Goal: Transaction & Acquisition: Download file/media

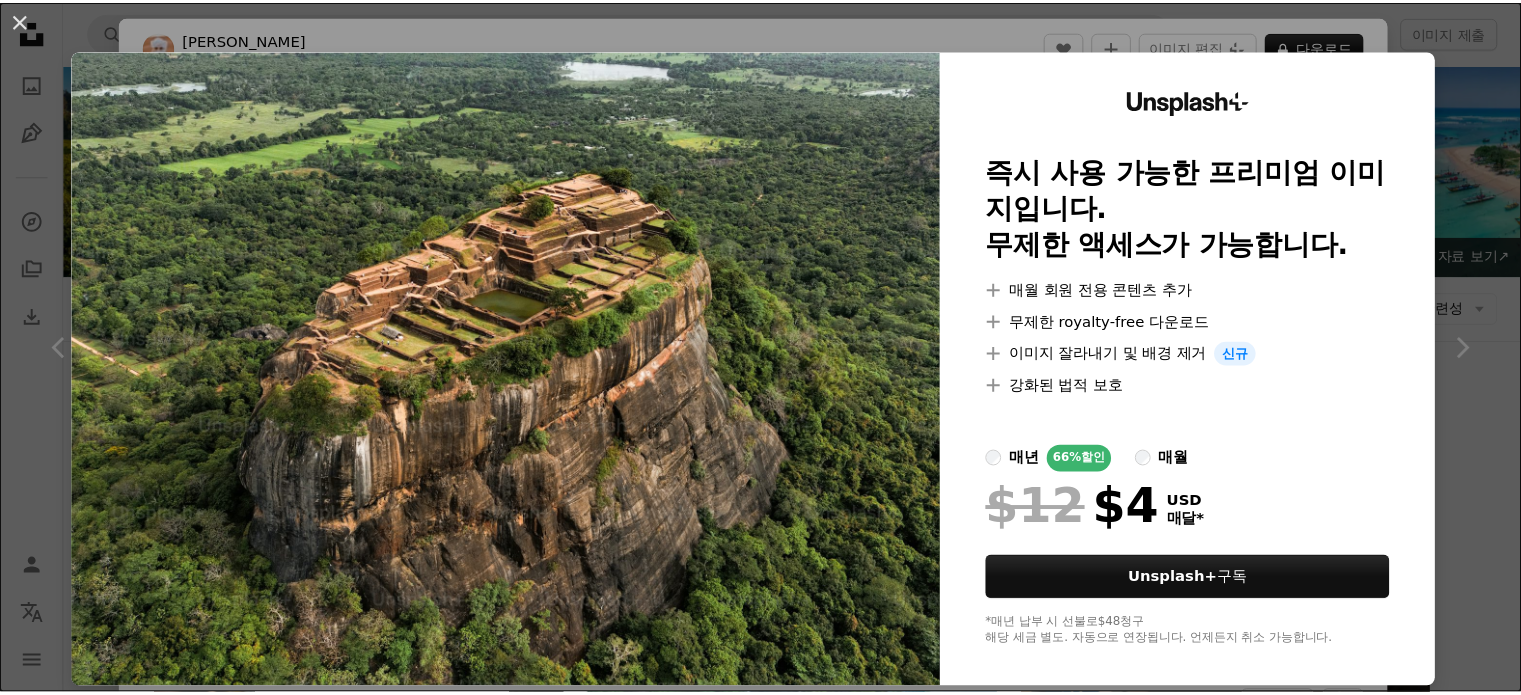
scroll to position [900, 0]
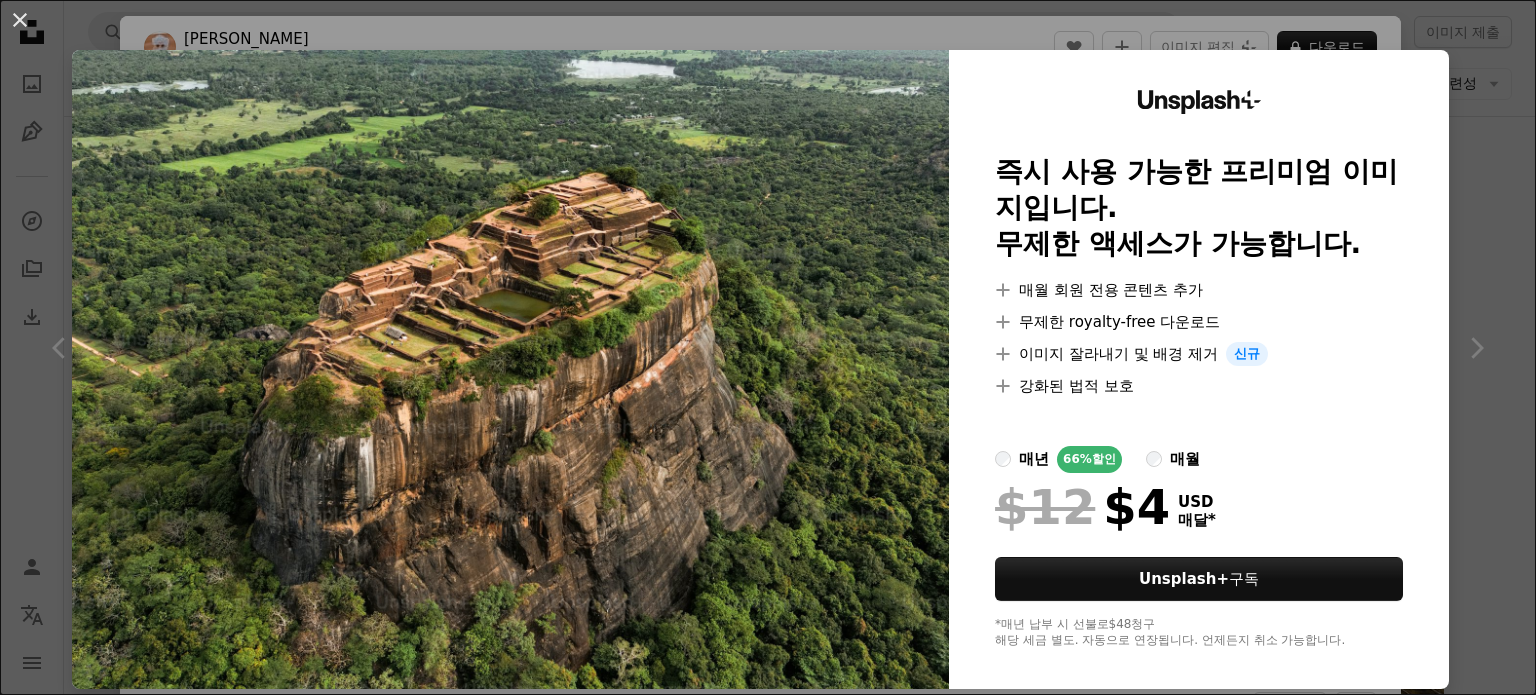
click at [1460, 481] on div "An X shape Unsplash+ 즉시 사용 가능한 프리미엄 이미지입니다. 무제한 액세스가 가능합니다. A plus sign 매월 회원 전…" at bounding box center [768, 347] width 1536 height 695
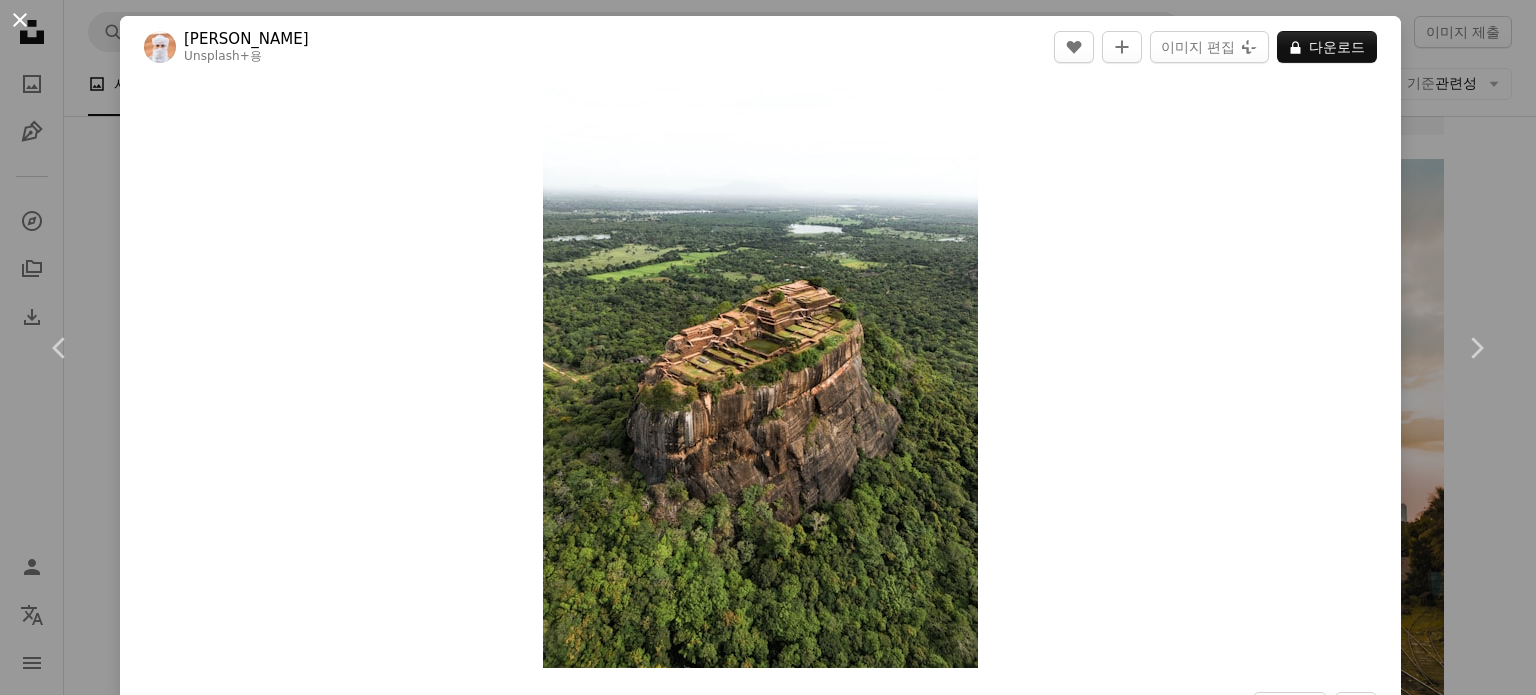
click at [14, 17] on button "An X shape" at bounding box center [20, 20] width 24 height 24
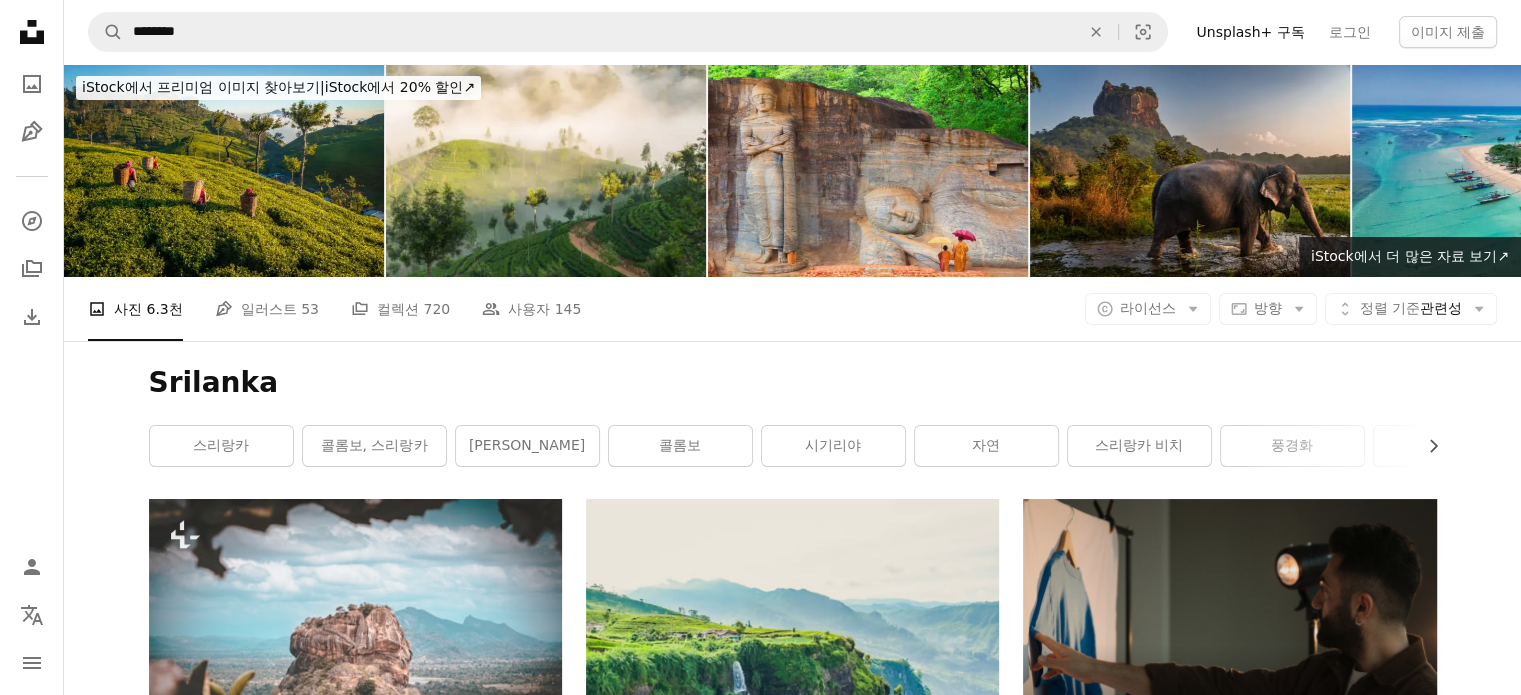
scroll to position [400, 0]
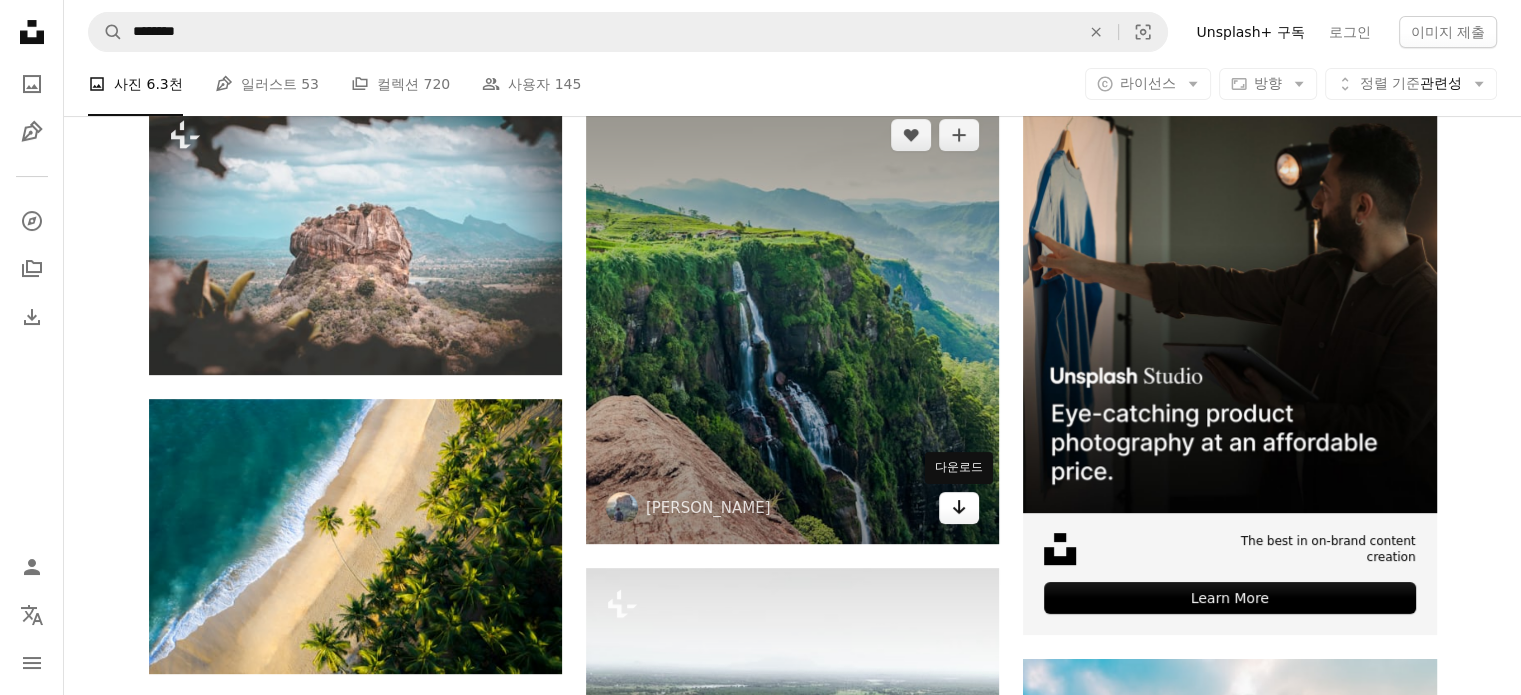
click at [954, 507] on icon "다운로드" at bounding box center [959, 507] width 13 height 14
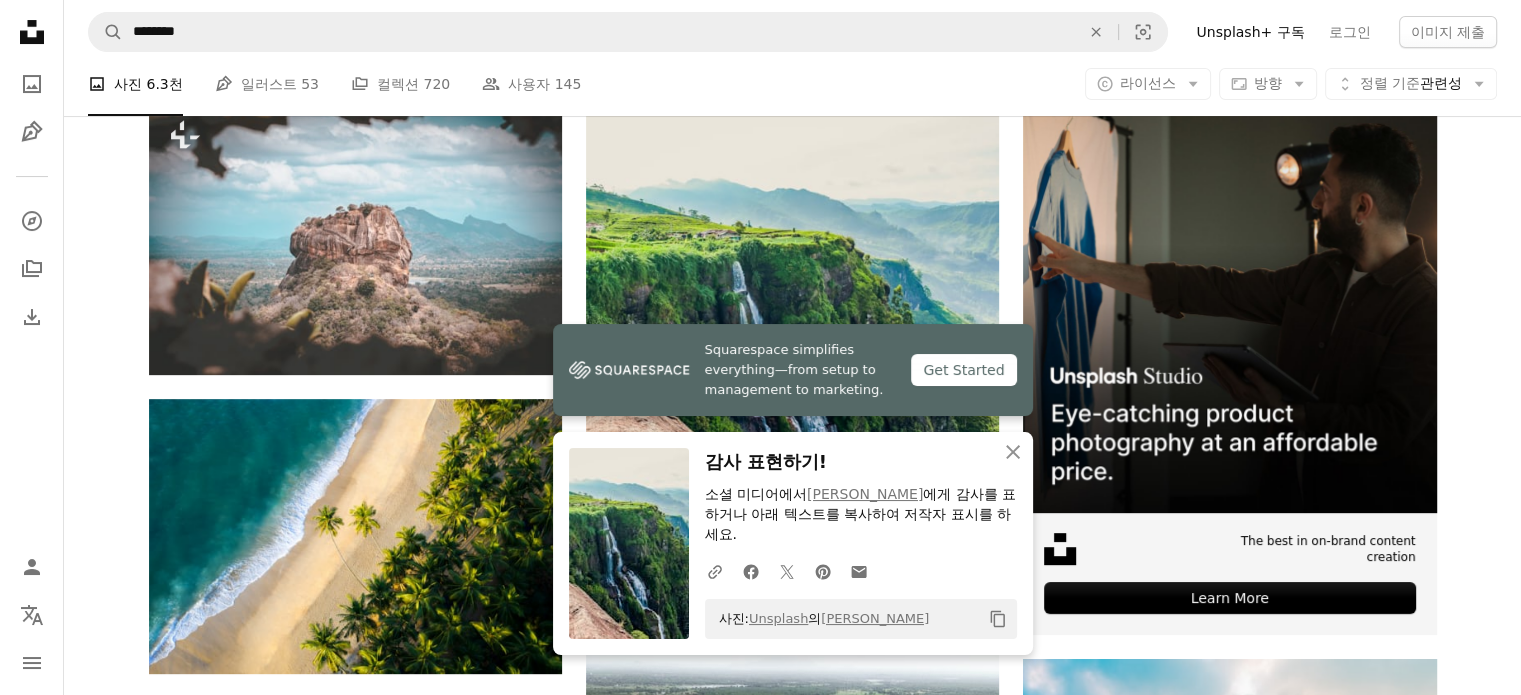
drag, startPoint x: 963, startPoint y: 618, endPoint x: 720, endPoint y: 620, distance: 243.0
click at [720, 620] on div "사진: Unsplash 의 Thushal Madhushankha Copy content" at bounding box center [861, 619] width 312 height 40
copy span "사진: Unsplash 의 [PERSON_NAME]"
